Goal: Task Accomplishment & Management: Use online tool/utility

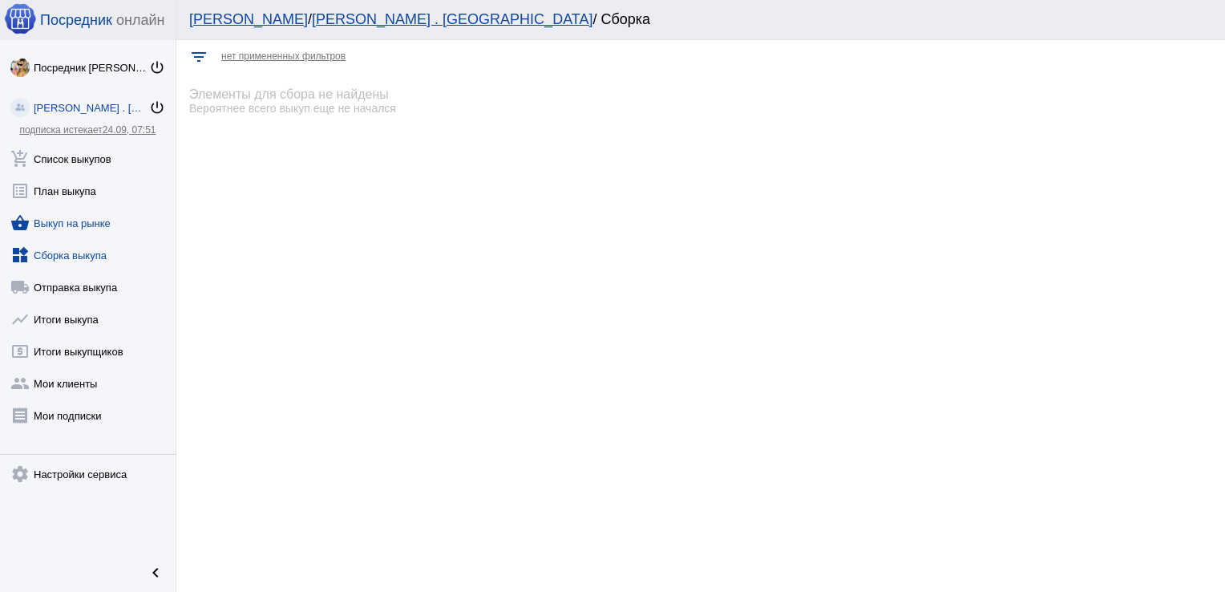
click at [67, 224] on link "shopping_basket Выкуп на рынке" at bounding box center [88, 220] width 176 height 32
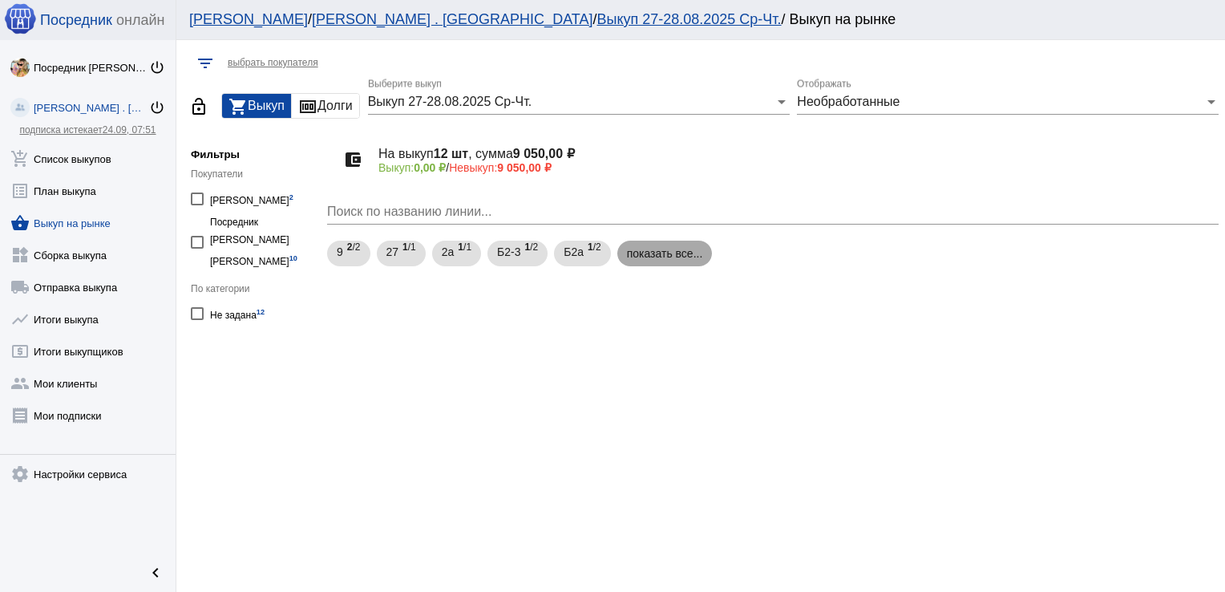
click at [654, 260] on mat-chip "показать все..." at bounding box center [664, 254] width 95 height 26
click at [268, 204] on div "[PERSON_NAME] 2" at bounding box center [251, 199] width 83 height 22
checkbox input "true"
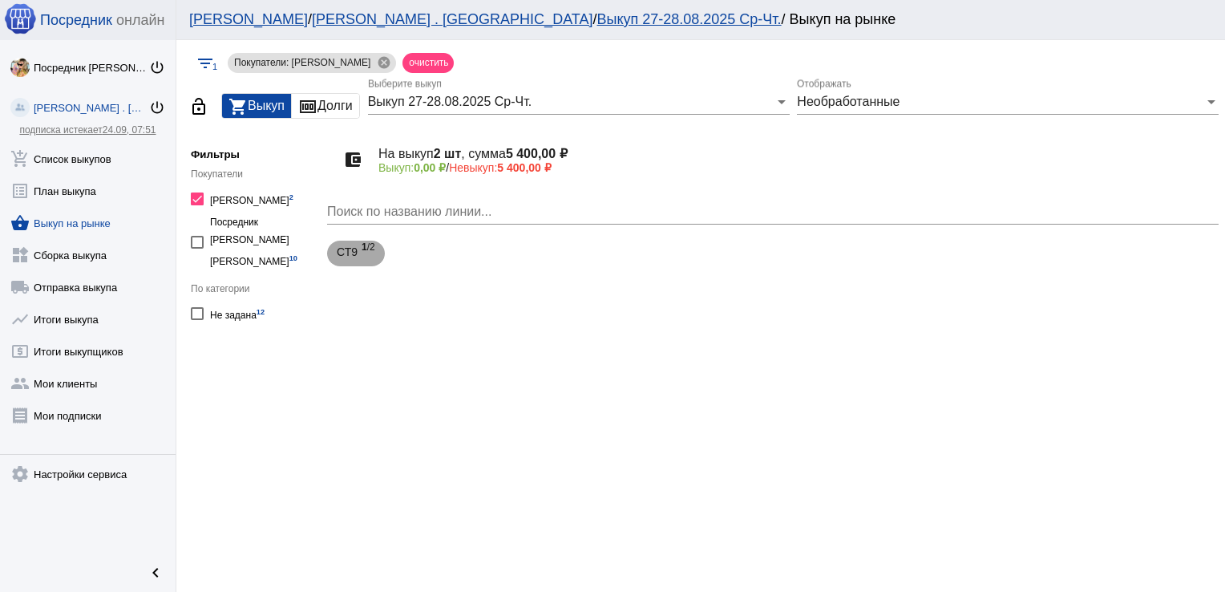
click at [366, 251] on b "1" at bounding box center [365, 246] width 6 height 11
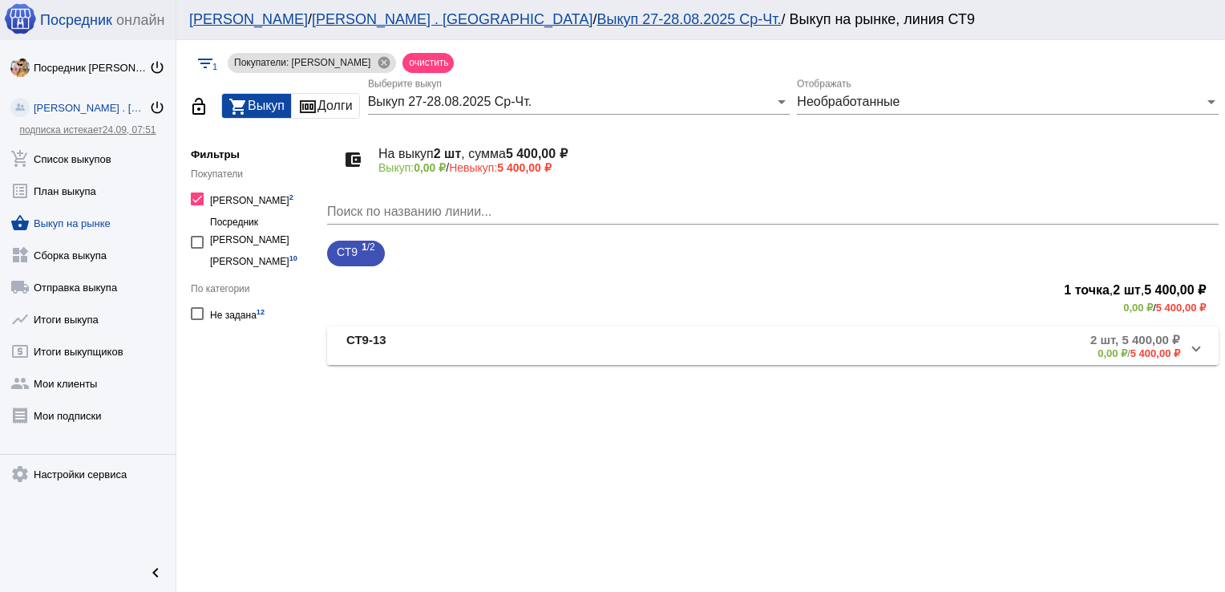
click at [476, 342] on mat-panel-title "СТ9-13" at bounding box center [481, 346] width 270 height 26
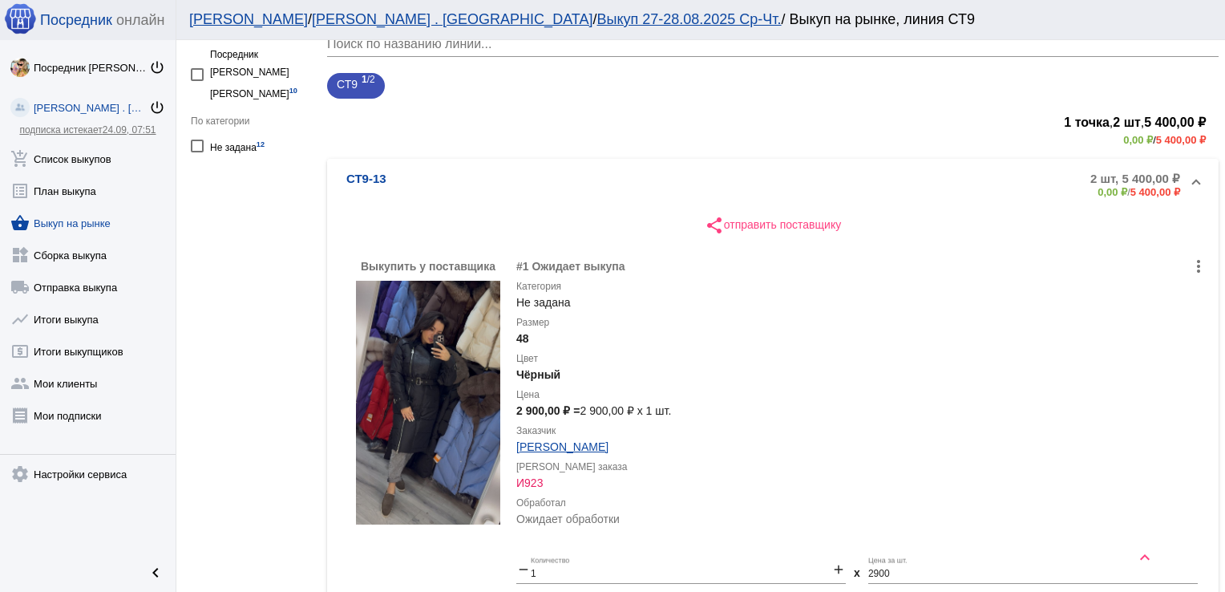
scroll to position [160, 0]
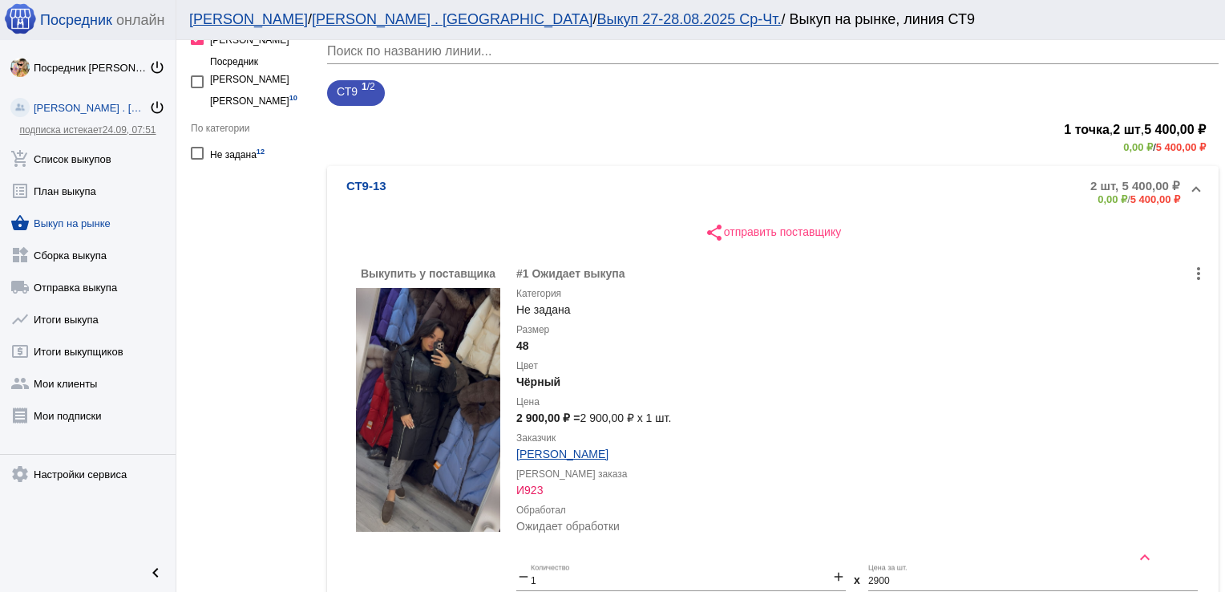
click at [931, 181] on mat-panel-description "2 шт, 5 400,00 ₽ 0,00 ₽ / 5 400,00 ₽" at bounding box center [904, 192] width 551 height 26
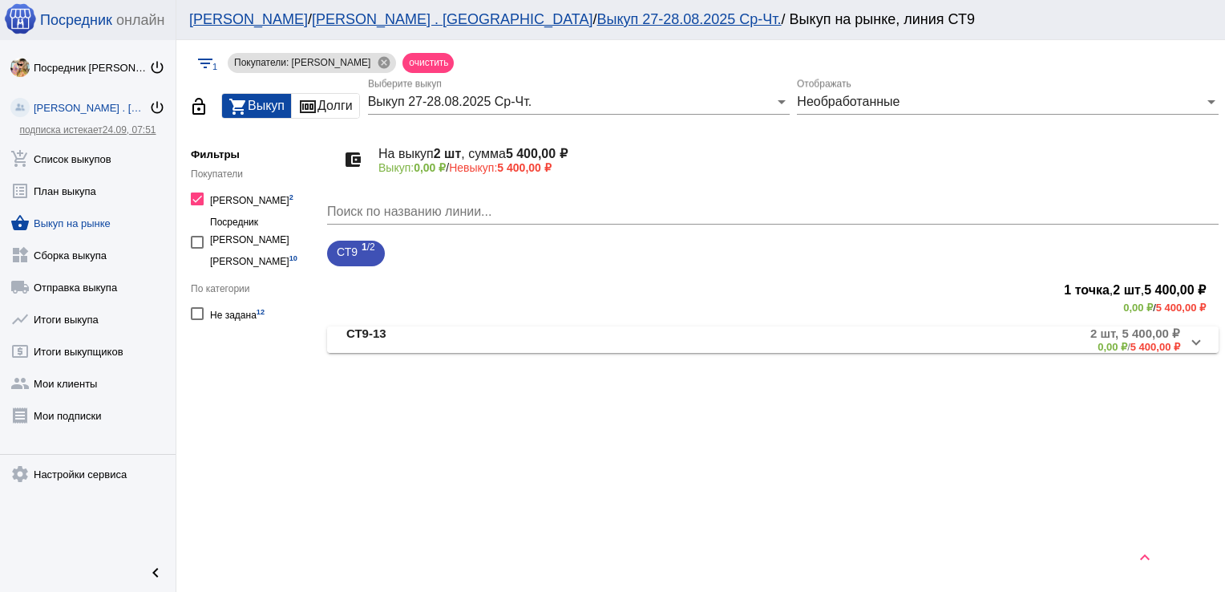
scroll to position [0, 0]
click at [235, 204] on div "[PERSON_NAME] 2" at bounding box center [251, 199] width 83 height 22
checkbox input "false"
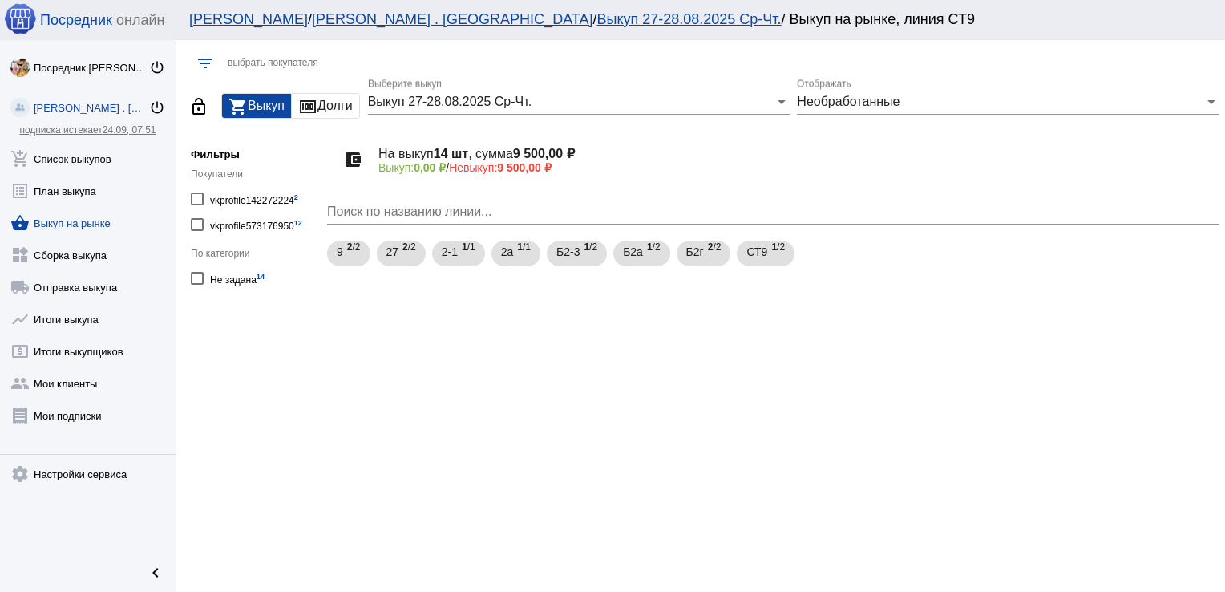
click at [896, 277] on div "account_balance_wallet На выкуп 14 шт , сумма 9 500,00 ₽ Выкуп: 0,00 ₽ / Невыку…" at bounding box center [773, 216] width 892 height 171
